Goal: Find specific fact

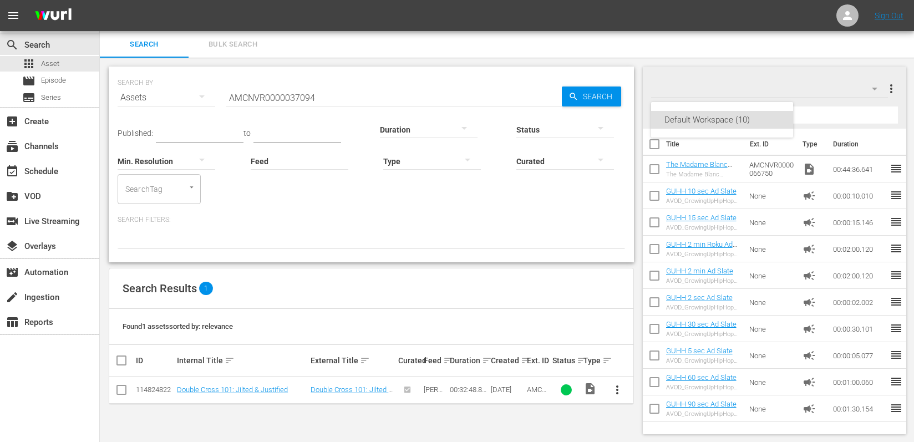
click at [278, 91] on div "Default Workspace (10)" at bounding box center [457, 221] width 914 height 442
click at [280, 98] on input "AMCNVR0000037094" at bounding box center [394, 97] width 336 height 27
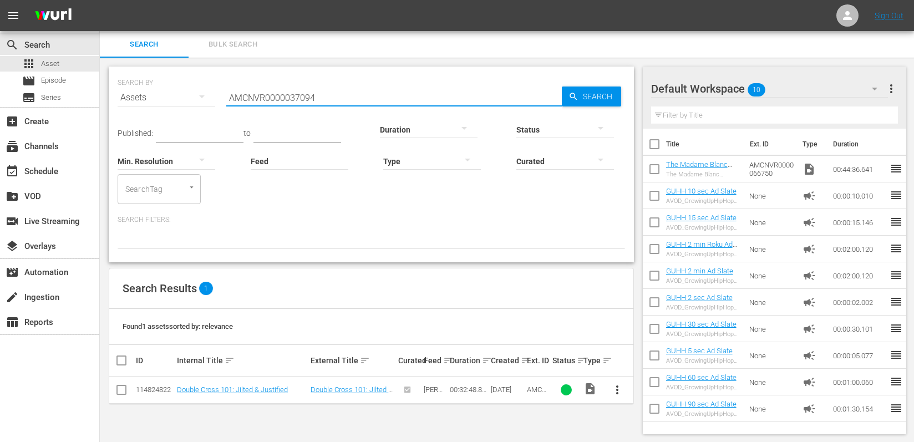
click at [280, 98] on input "AMCNVR0000037094" at bounding box center [394, 97] width 336 height 27
paste input "6985"
type input "AMCNVR0000036985"
click at [246, 385] on link "Double Cross 101: Jilted & Justified" at bounding box center [232, 389] width 111 height 8
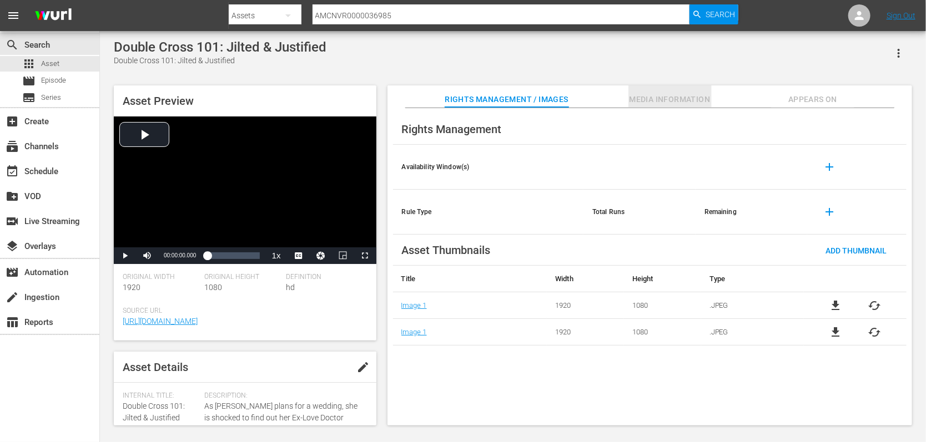
click at [653, 98] on span "Media Information" at bounding box center [669, 100] width 83 height 14
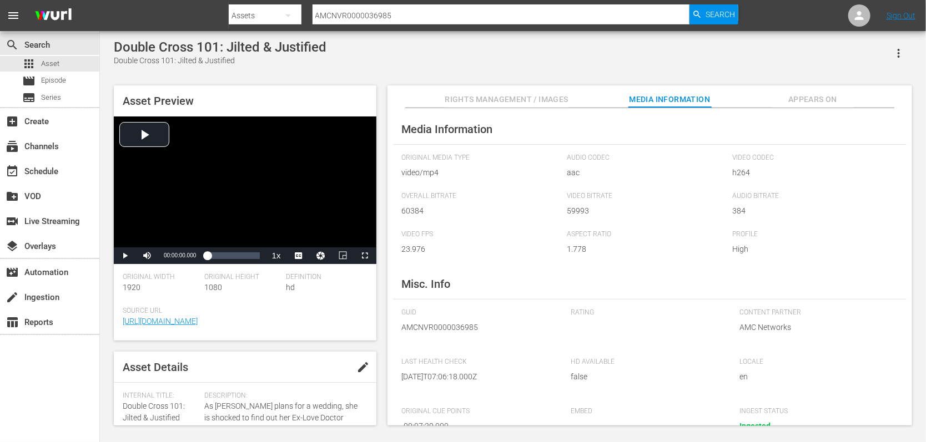
click at [441, 329] on span "AMCNVR0000036985" at bounding box center [478, 328] width 152 height 12
copy span "AMCNVR0000036985"
